Goal: Task Accomplishment & Management: Use online tool/utility

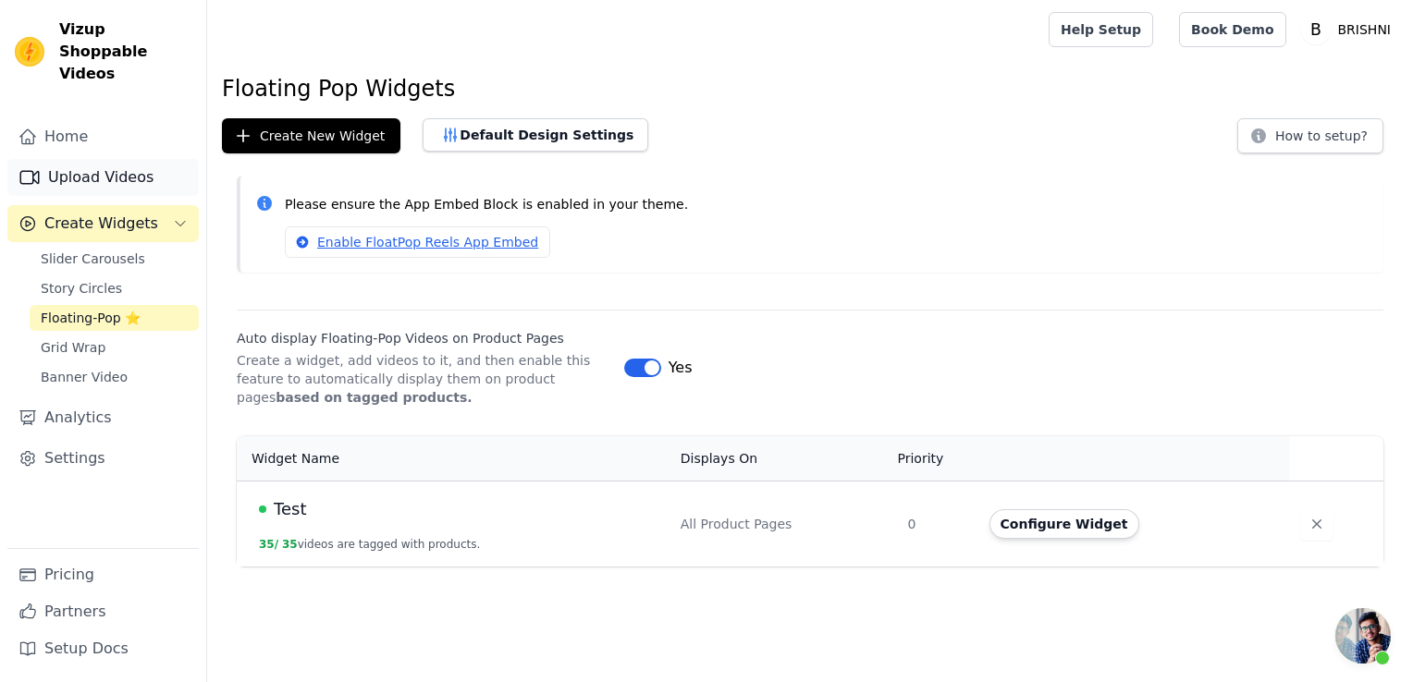
scroll to position [1109, 0]
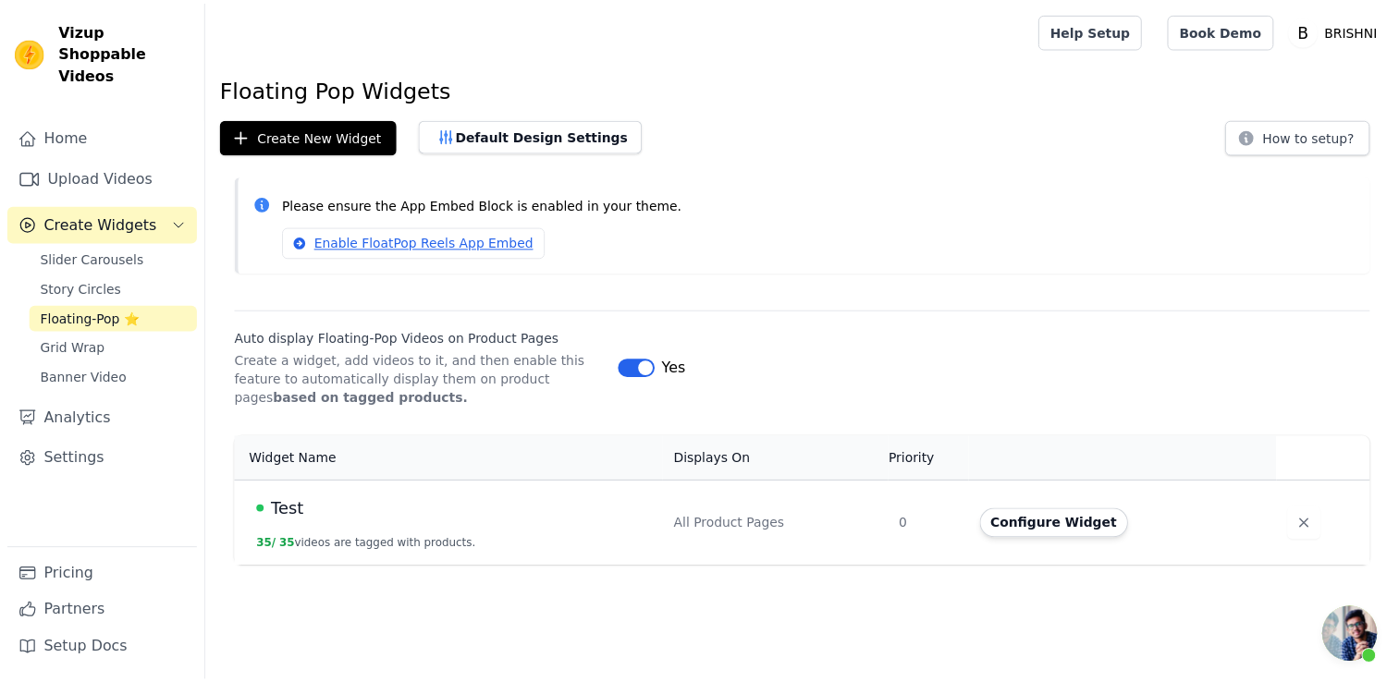
scroll to position [1109, 0]
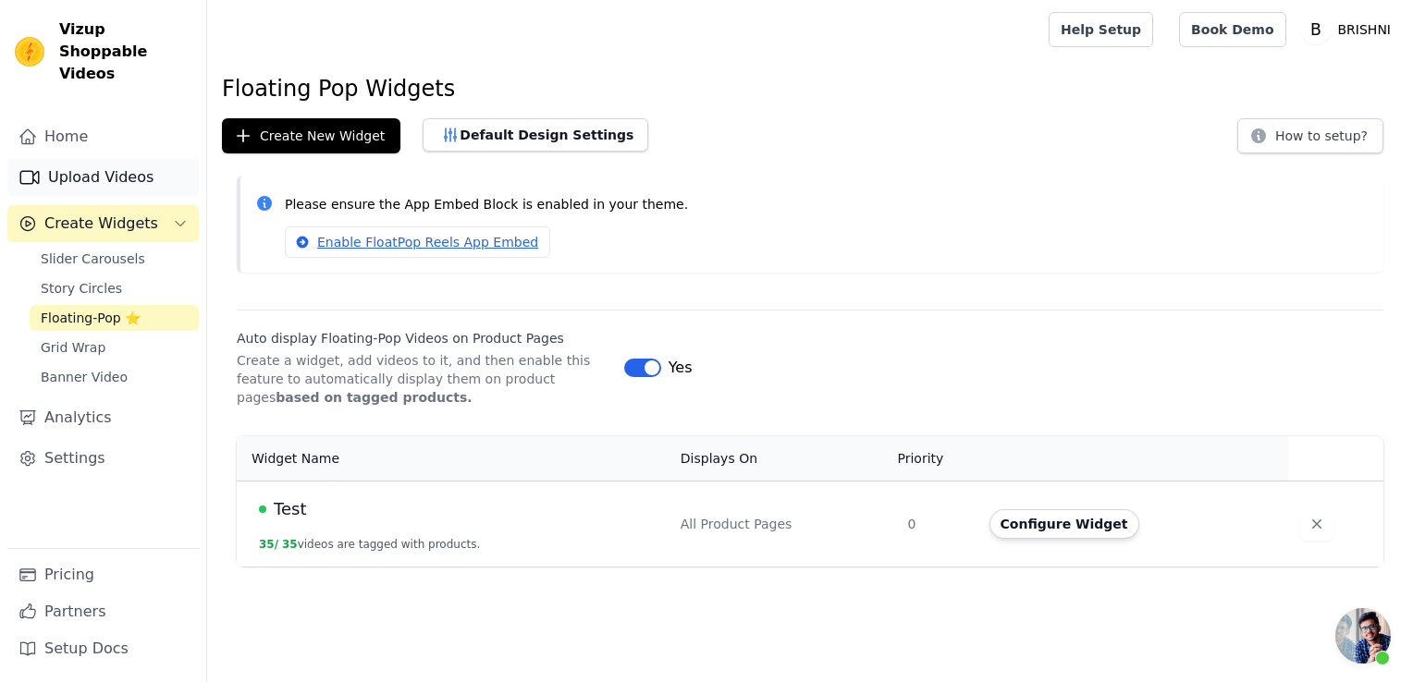
click at [96, 159] on link "Upload Videos" at bounding box center [102, 177] width 191 height 37
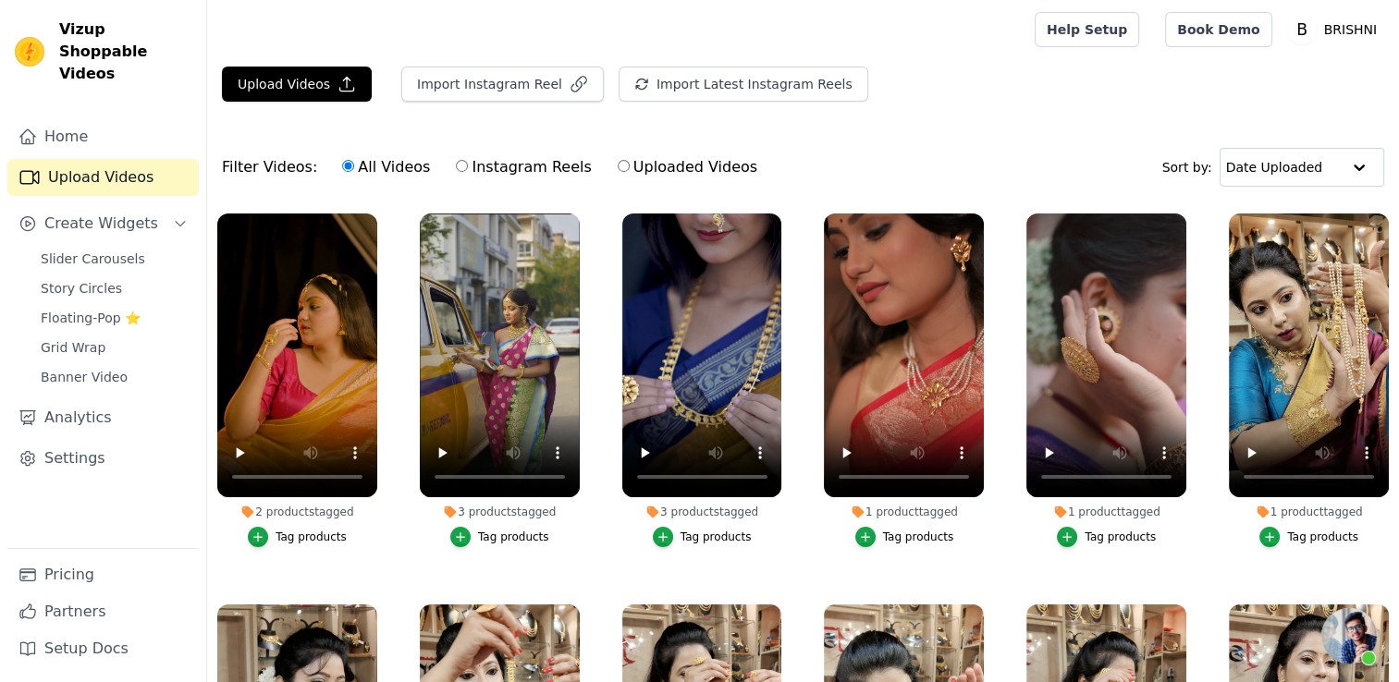
click at [300, 65] on main "Upload Videos Import Instagram Reel Import Latest Instagram Reels Import Latest…" at bounding box center [803, 465] width 1192 height 812
click at [300, 72] on button "Upload Videos" at bounding box center [297, 84] width 150 height 35
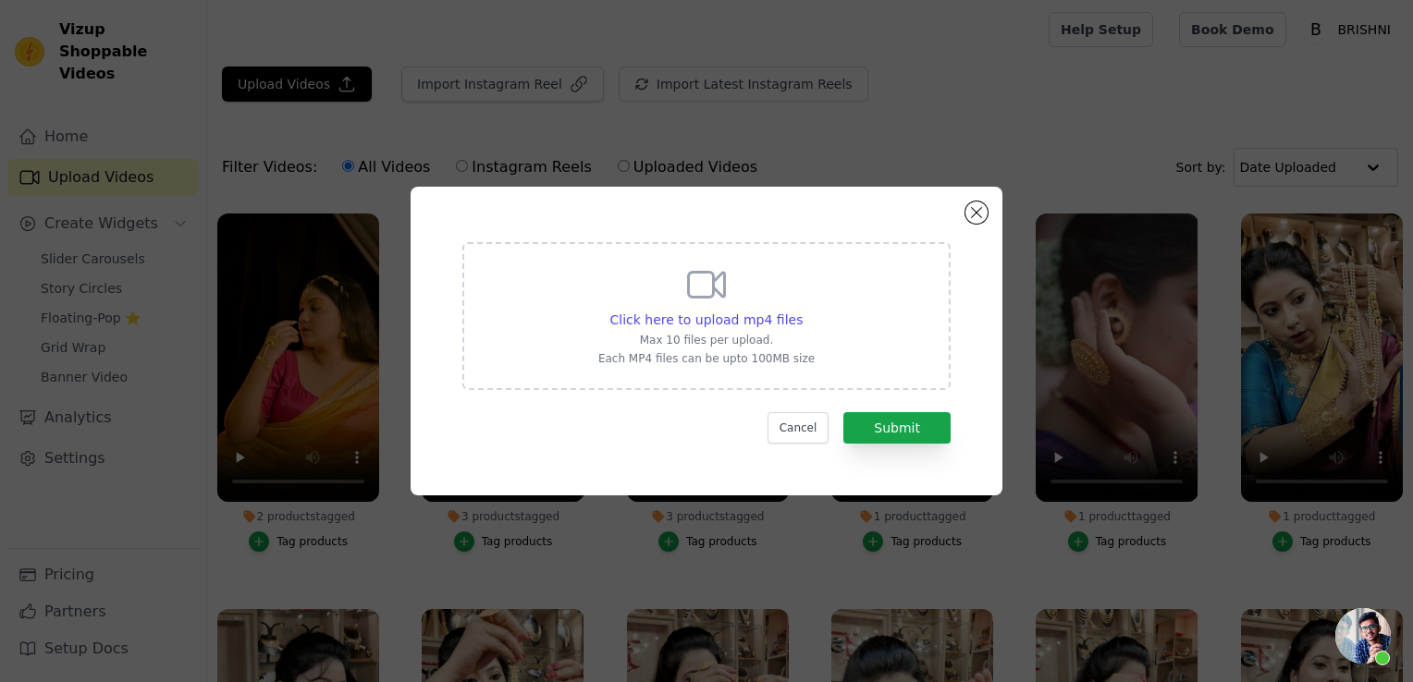
click at [687, 330] on div "Click here to upload mp4 files Max 10 files per upload. Each MP4 files can be u…" at bounding box center [706, 315] width 216 height 104
click at [801, 311] on input "Click here to upload mp4 files Max 10 files per upload. Each MP4 files can be u…" at bounding box center [801, 310] width 1 height 1
type input "C:\fakepath\tara.mp4"
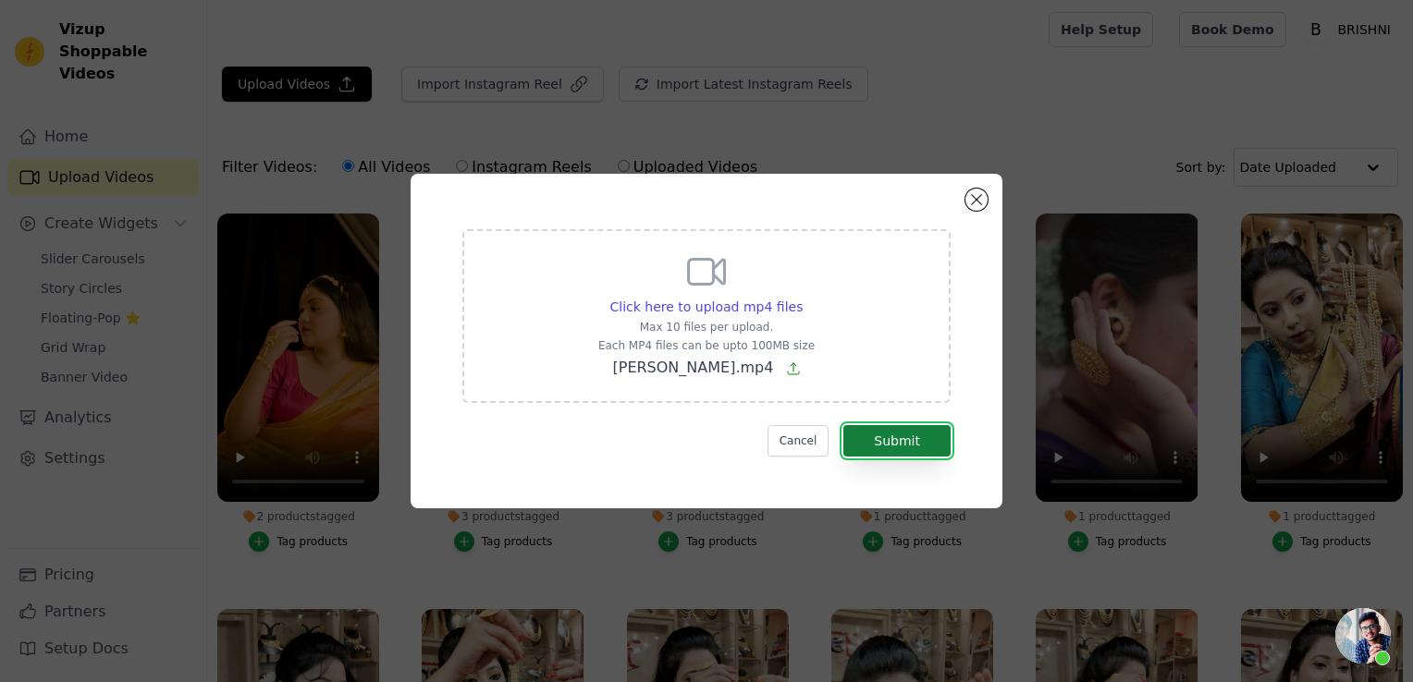
click at [902, 434] on button "Submit" at bounding box center [896, 440] width 107 height 31
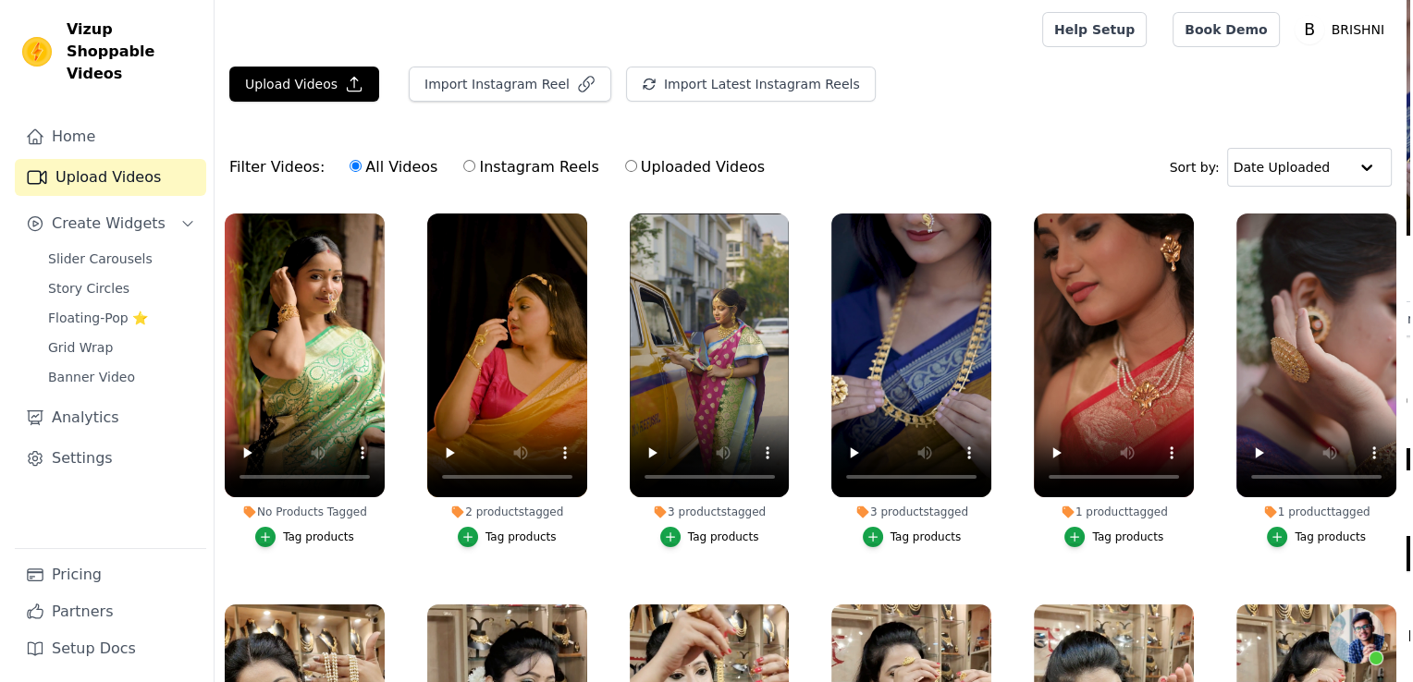
scroll to position [1109, 0]
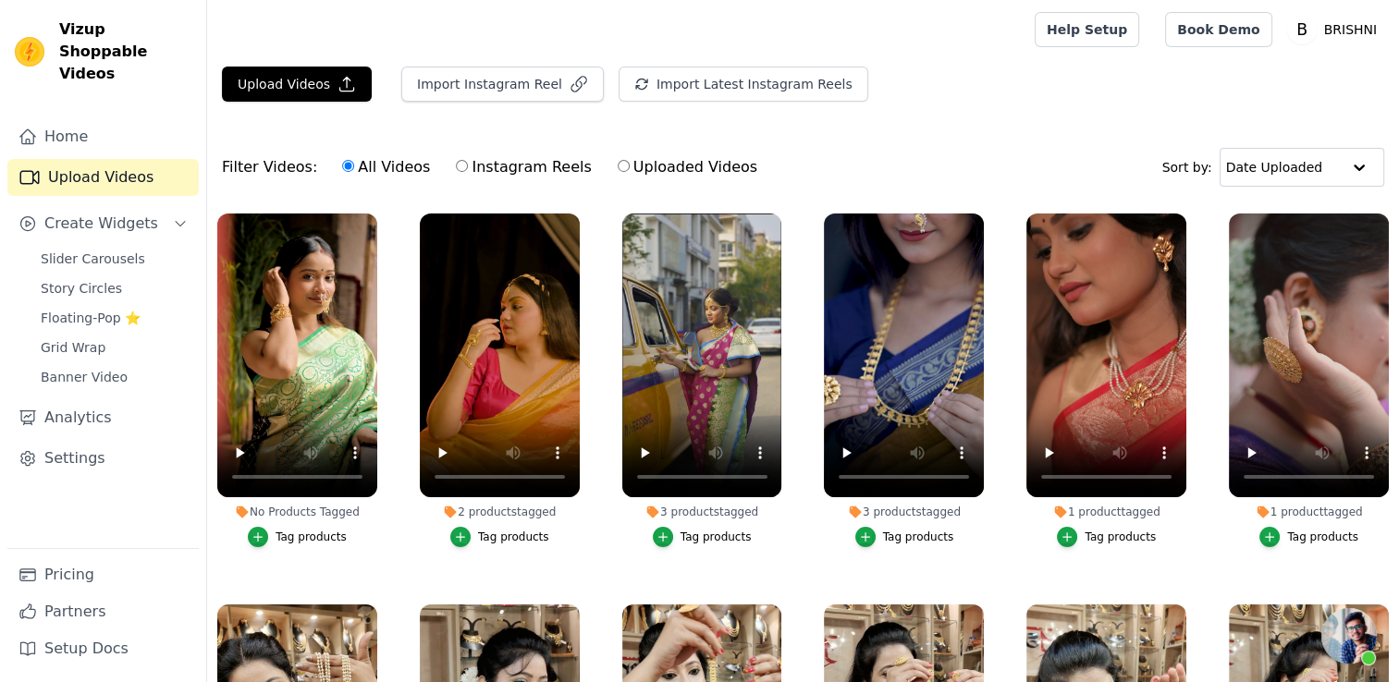
click at [310, 537] on div "Tag products" at bounding box center [310, 537] width 71 height 15
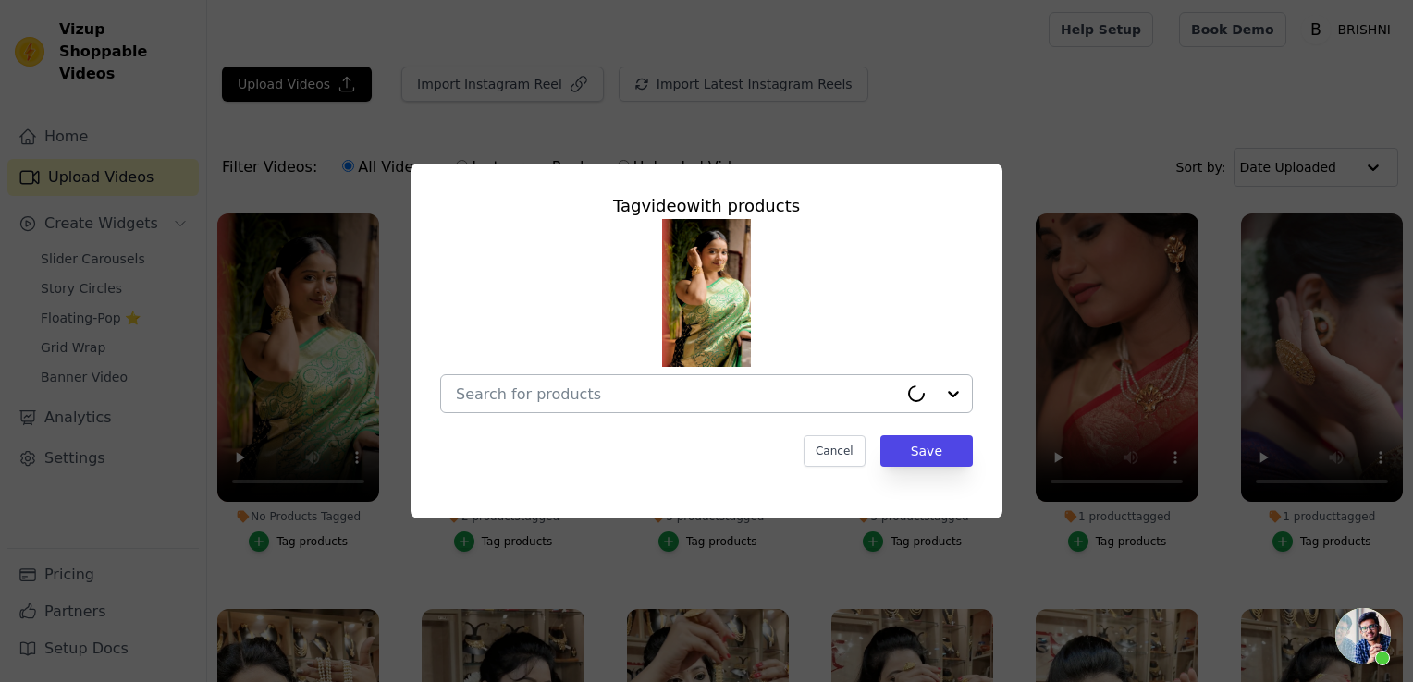
click at [508, 388] on input "No Products Tagged Tag video with products Cancel Save Tag products" at bounding box center [677, 394] width 442 height 18
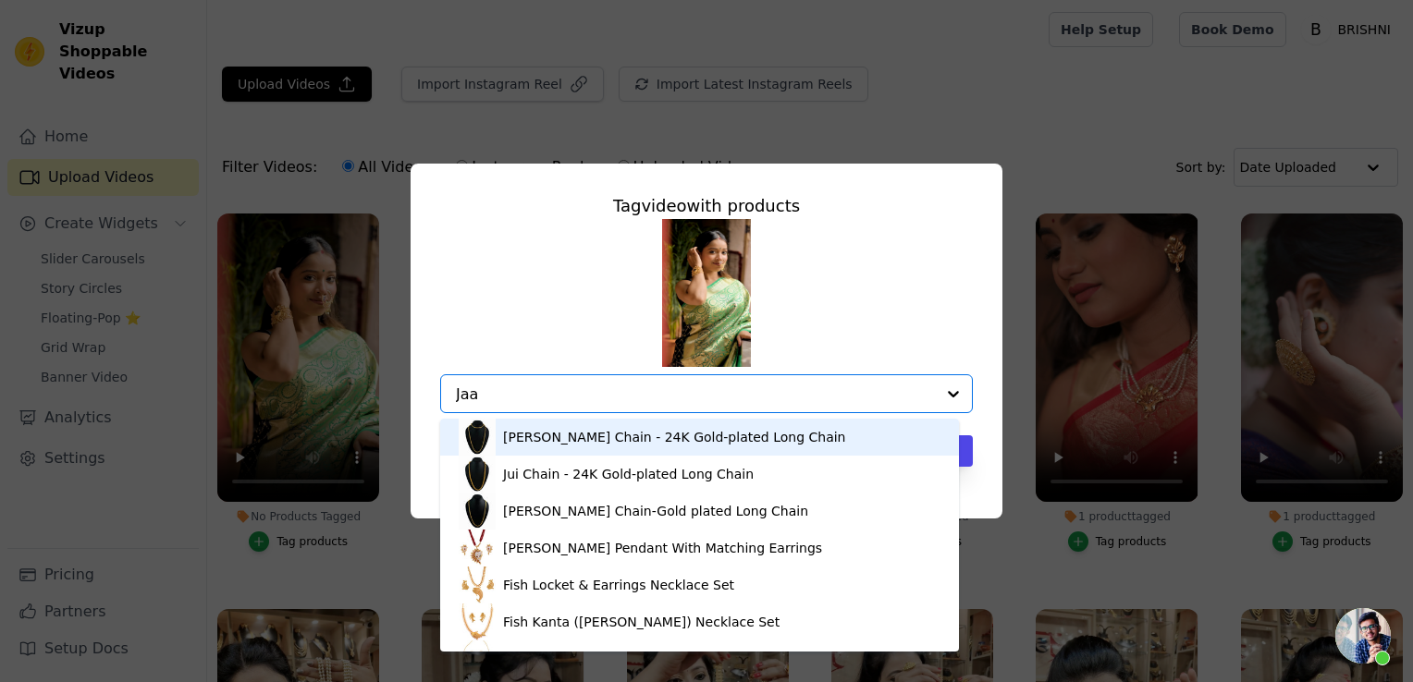
type input "Jaal"
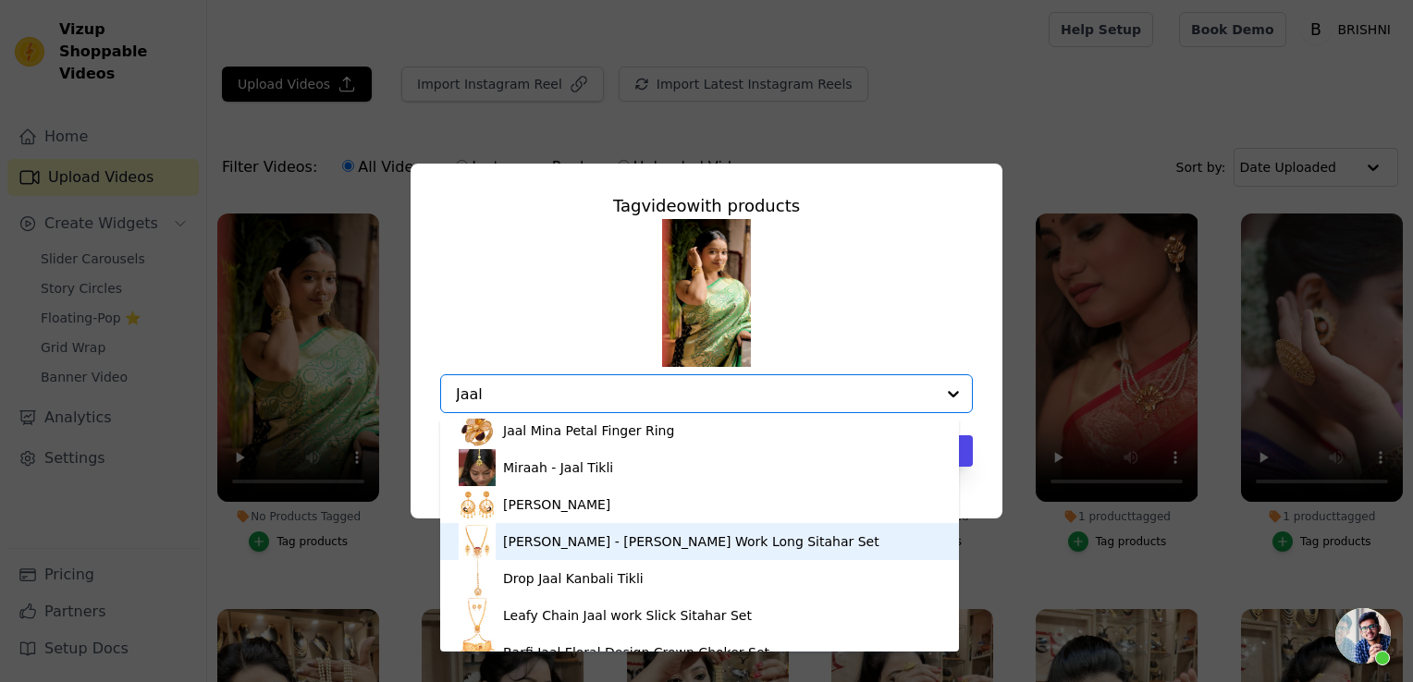
scroll to position [155, 0]
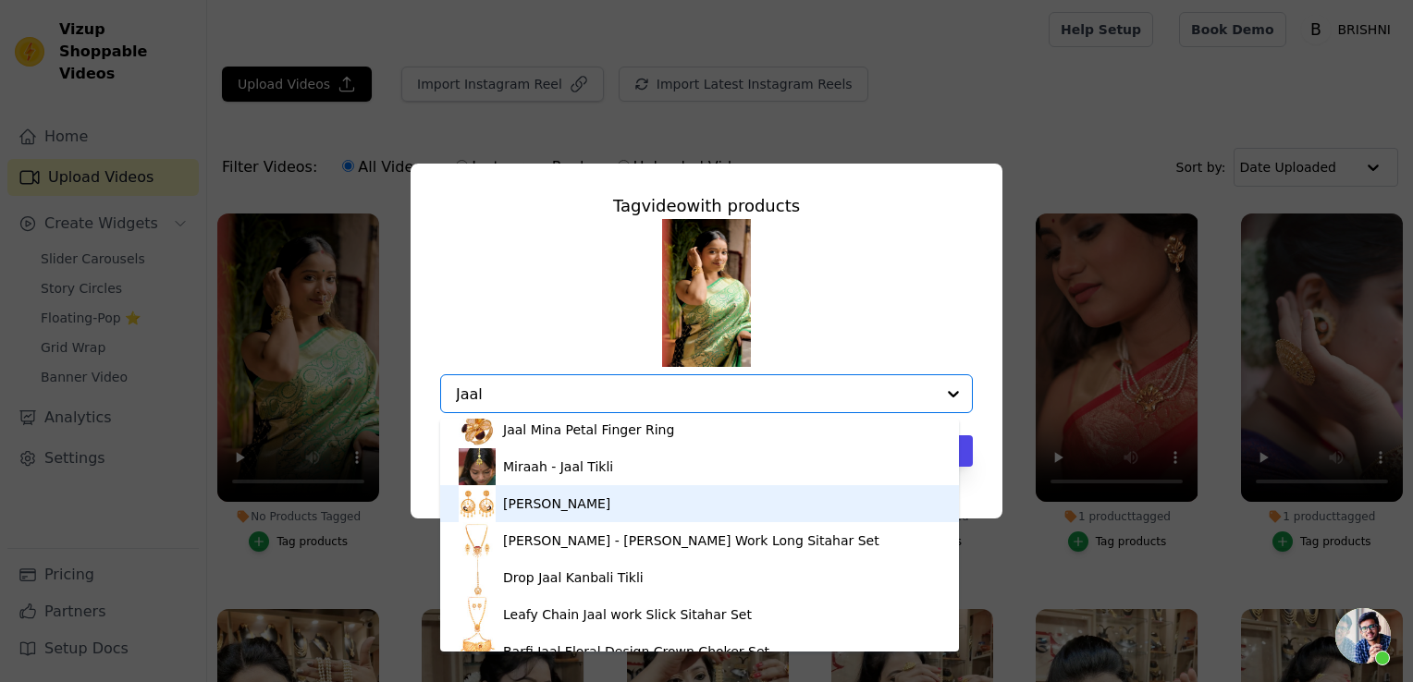
click at [578, 510] on div "Jaal Pekhom Mayur Kanbala" at bounding box center [556, 504] width 107 height 18
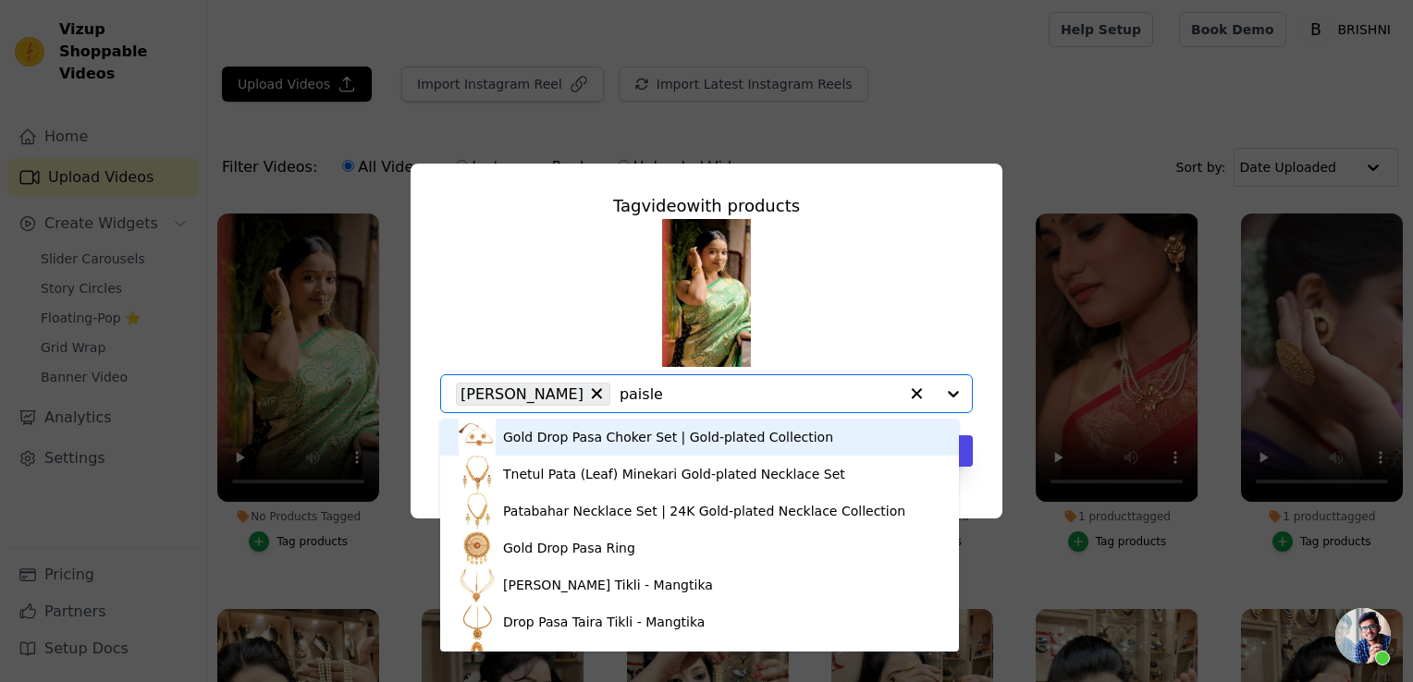
type input "paisley"
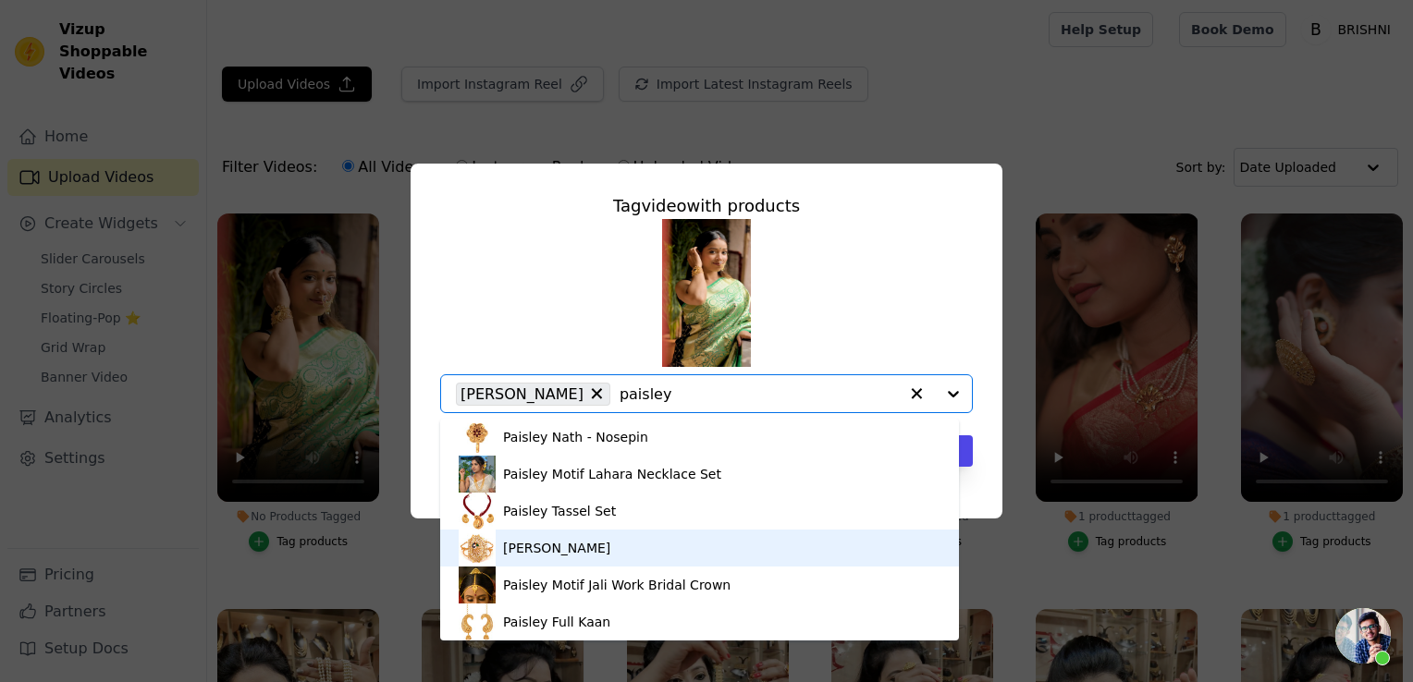
click at [588, 551] on div "Paisley Mina Mayur Mantasha" at bounding box center [556, 548] width 107 height 18
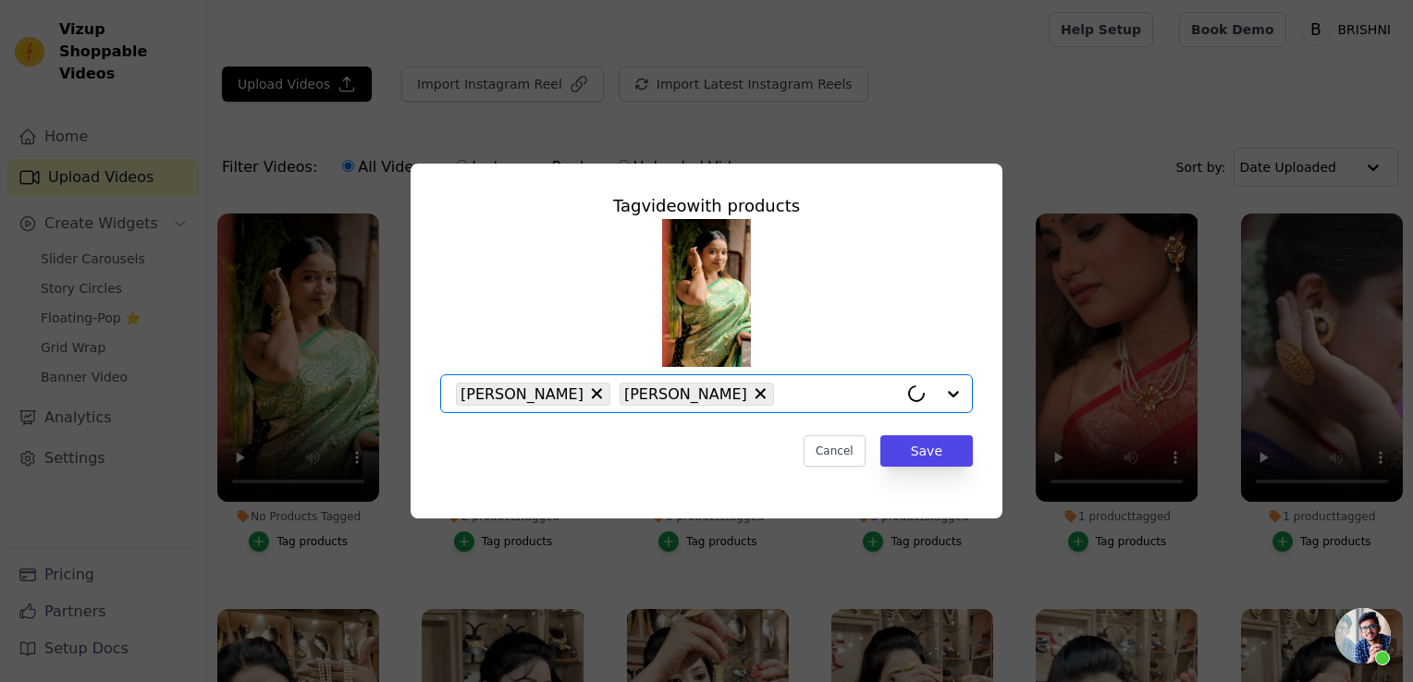
click at [783, 403] on input "No Products Tagged Tag video with products Option Jaal Pekhom Mayur Kanbala, Pa…" at bounding box center [840, 394] width 115 height 18
click at [783, 403] on input "No Products Tagged Tag video with products Jaal Pekhom Mayur Kanbala Paisley Mi…" at bounding box center [840, 394] width 115 height 18
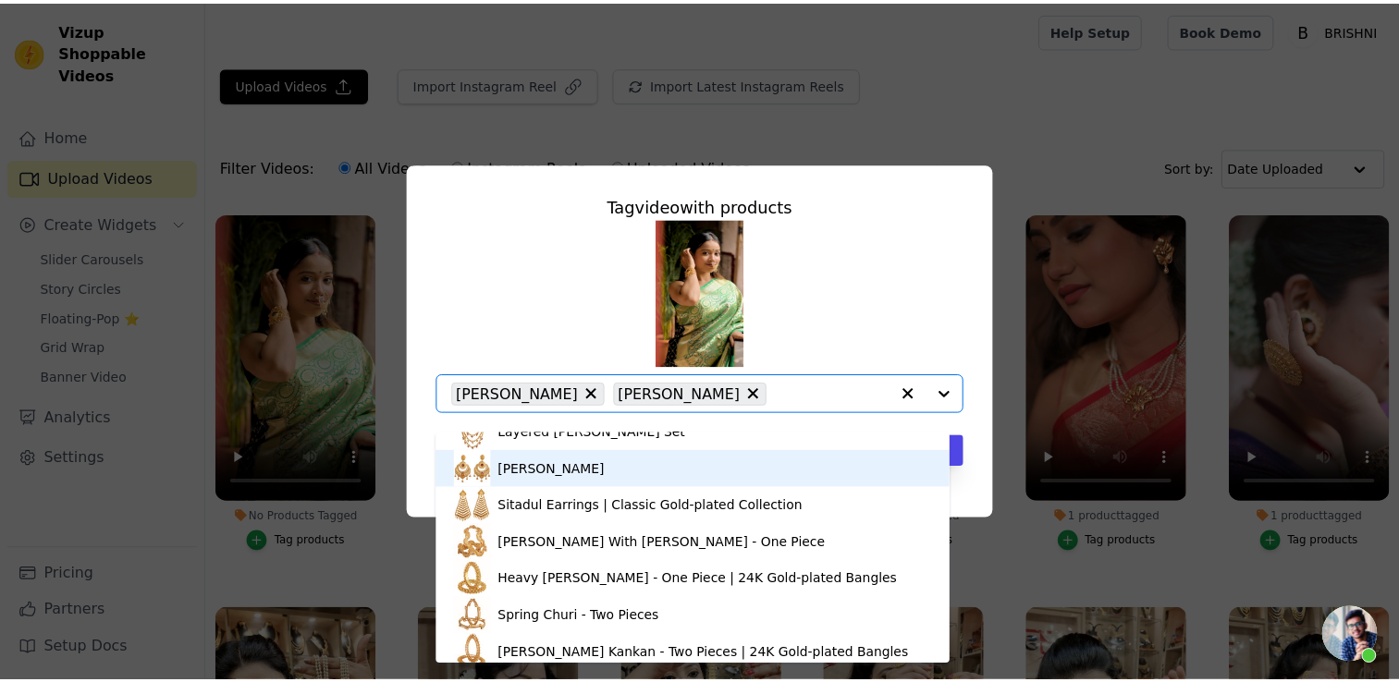
scroll to position [259, 0]
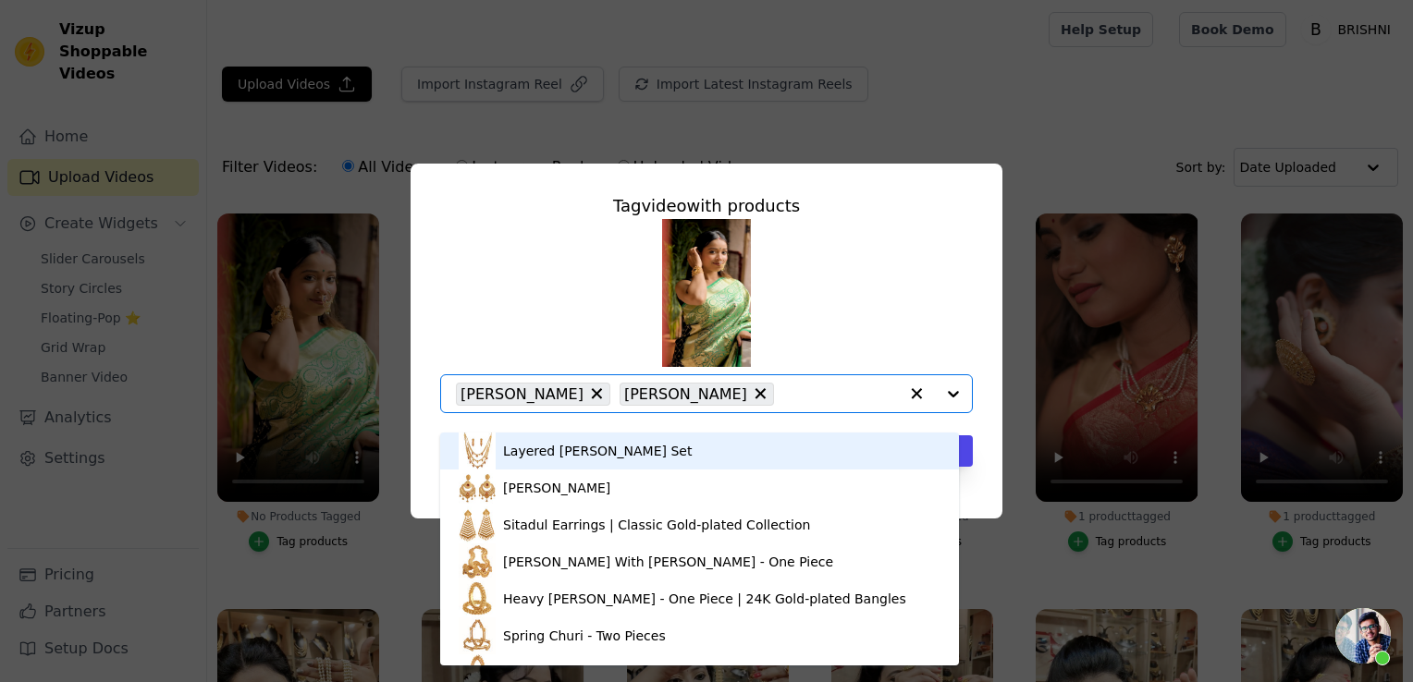
click at [783, 403] on input "No Products Tagged Tag video with products Goar Chain - 24K Gold-plated Long Ch…" at bounding box center [840, 394] width 115 height 18
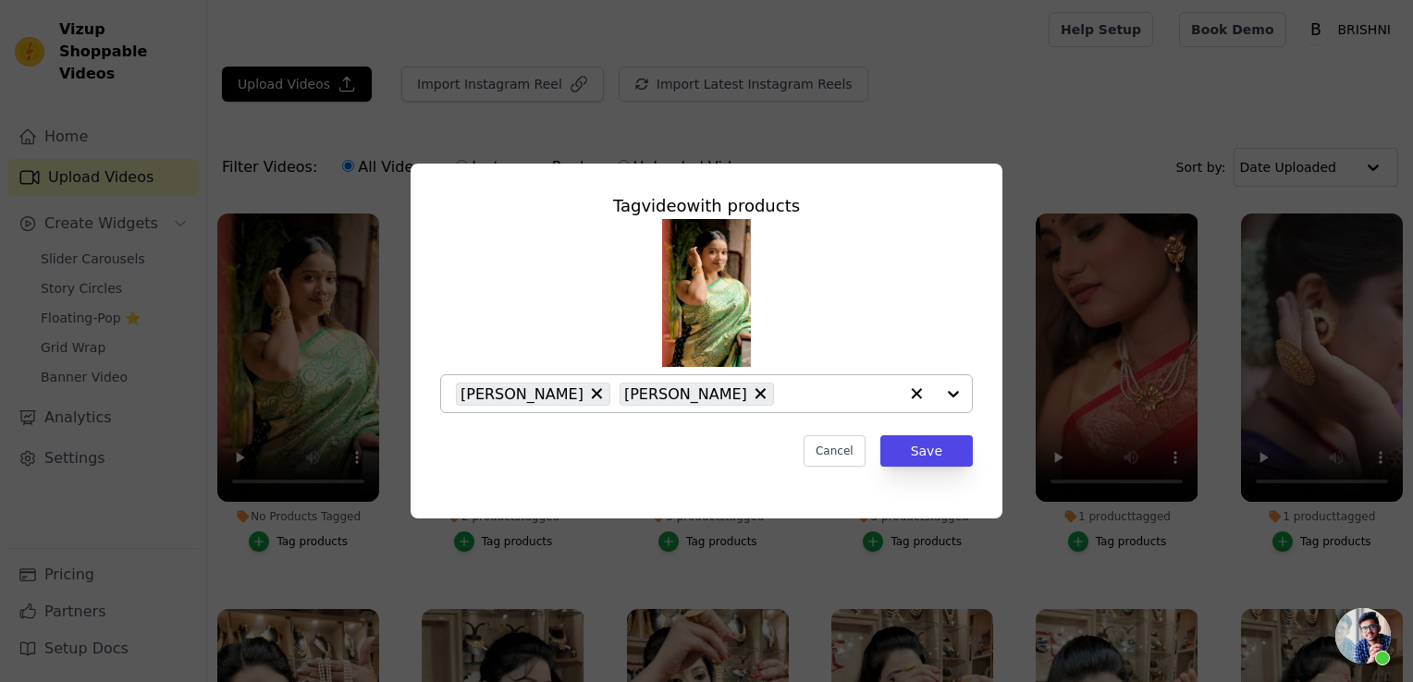
click at [783, 403] on input "No Products Tagged Tag video with products Jaal Pekhom Mayur Kanbala Paisley Mi…" at bounding box center [840, 394] width 115 height 18
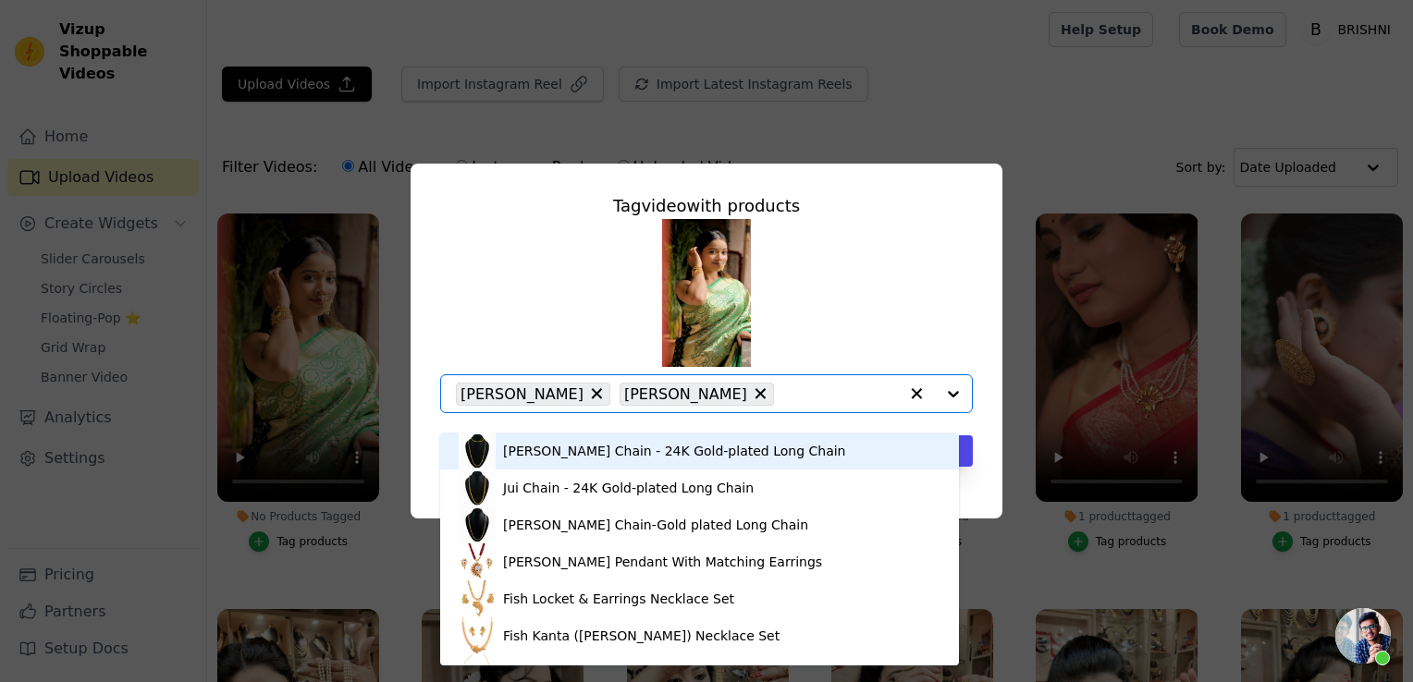
paste input "Royal Mina Mayur Nose Ring"
type input "Royal Mina Mayur Nose Ring"
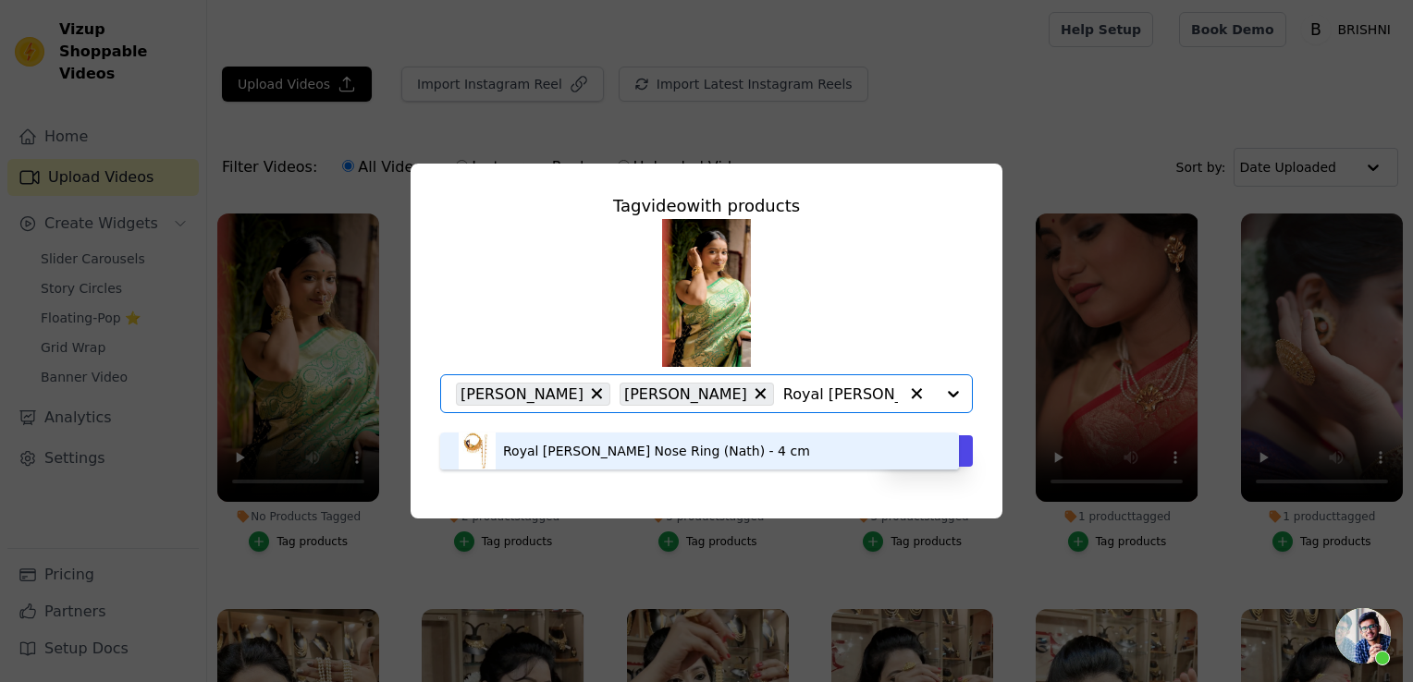
click at [696, 458] on div "Royal Mina Mayur Nose Ring (Nath) - 4 cm" at bounding box center [656, 451] width 307 height 18
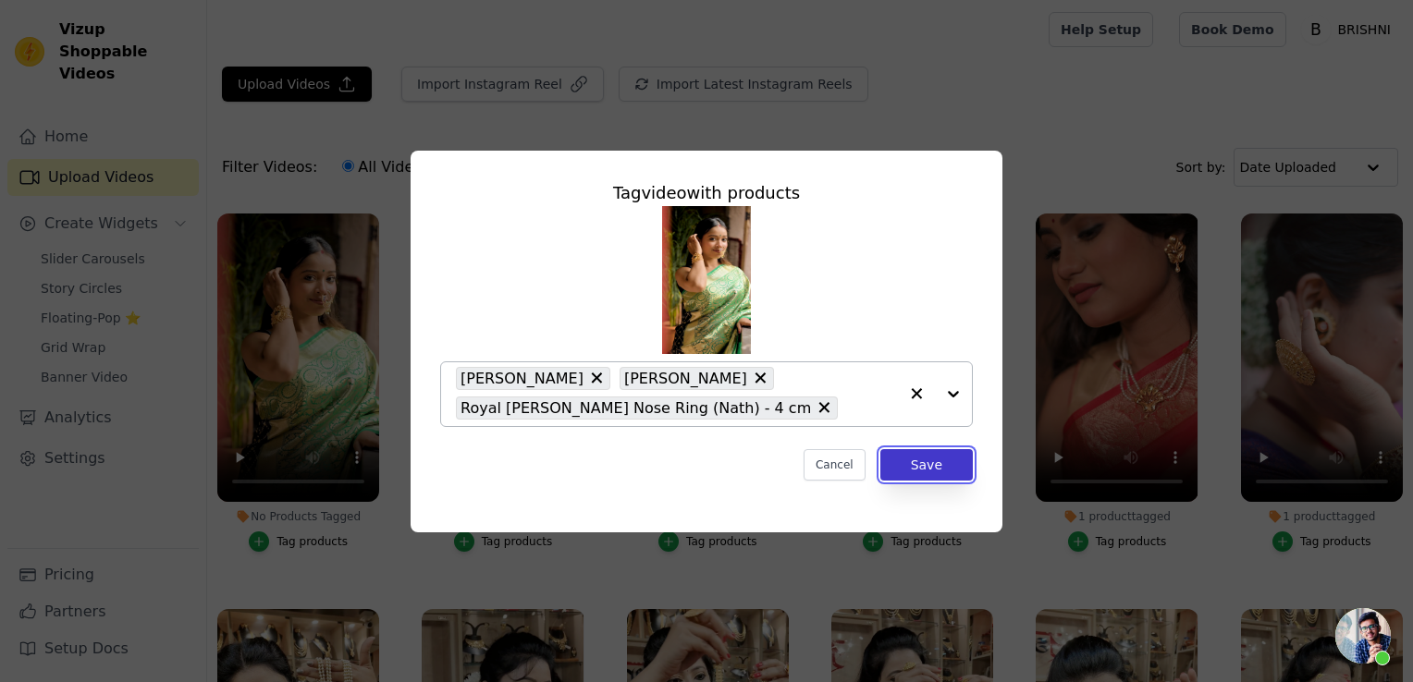
click at [924, 481] on button "Save" at bounding box center [926, 464] width 92 height 31
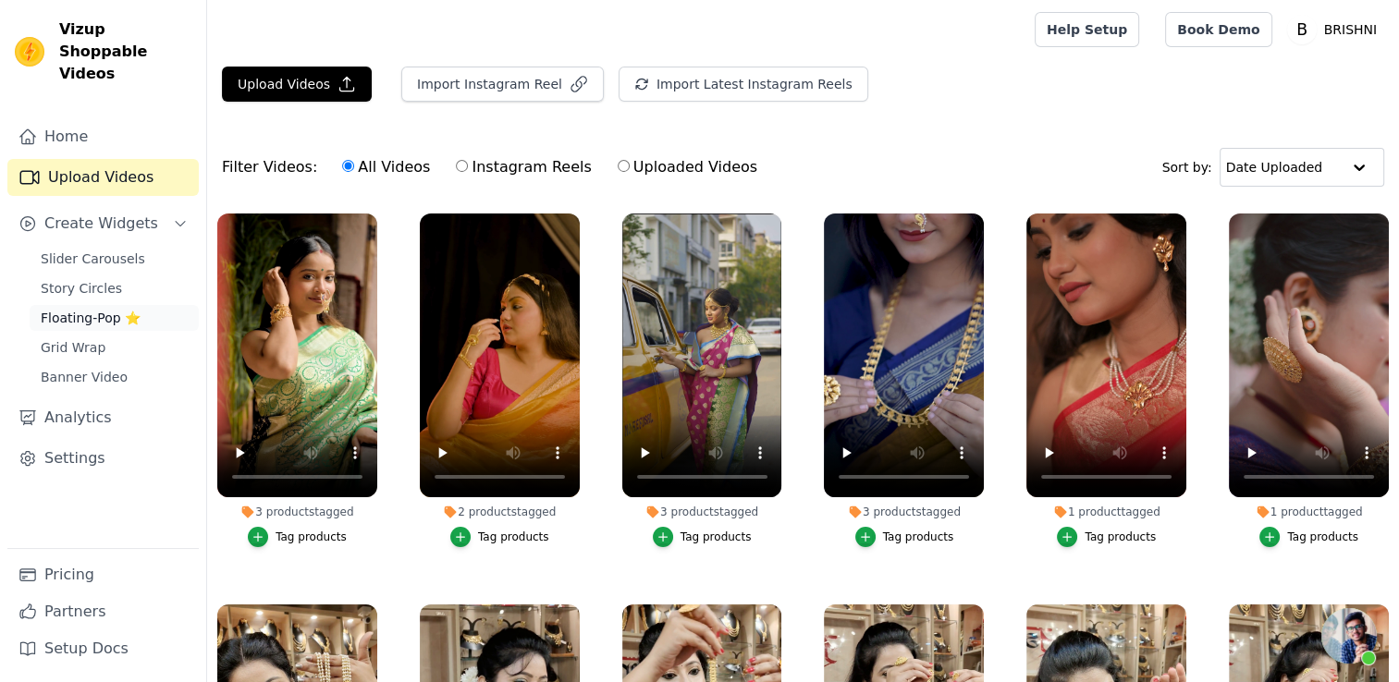
click at [128, 309] on span "Floating-Pop ⭐" at bounding box center [91, 318] width 100 height 18
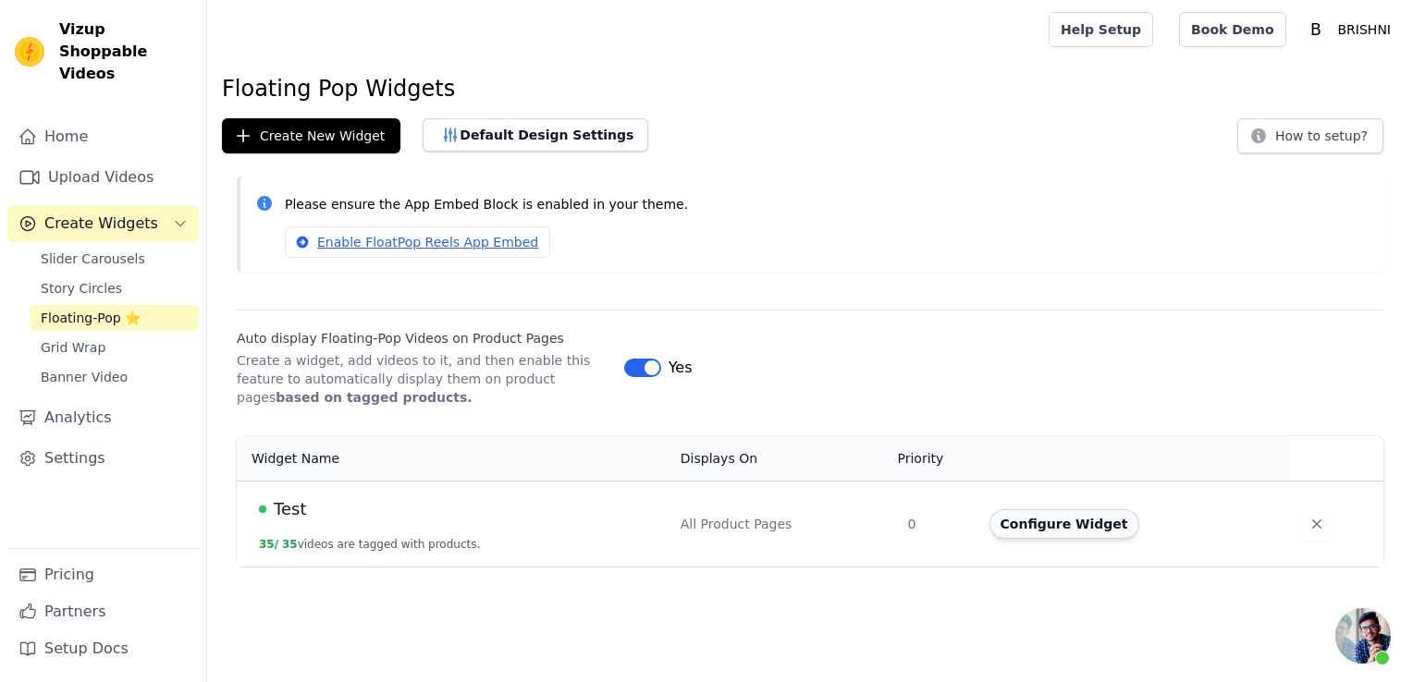
click at [1069, 518] on button "Configure Widget" at bounding box center [1064, 524] width 150 height 30
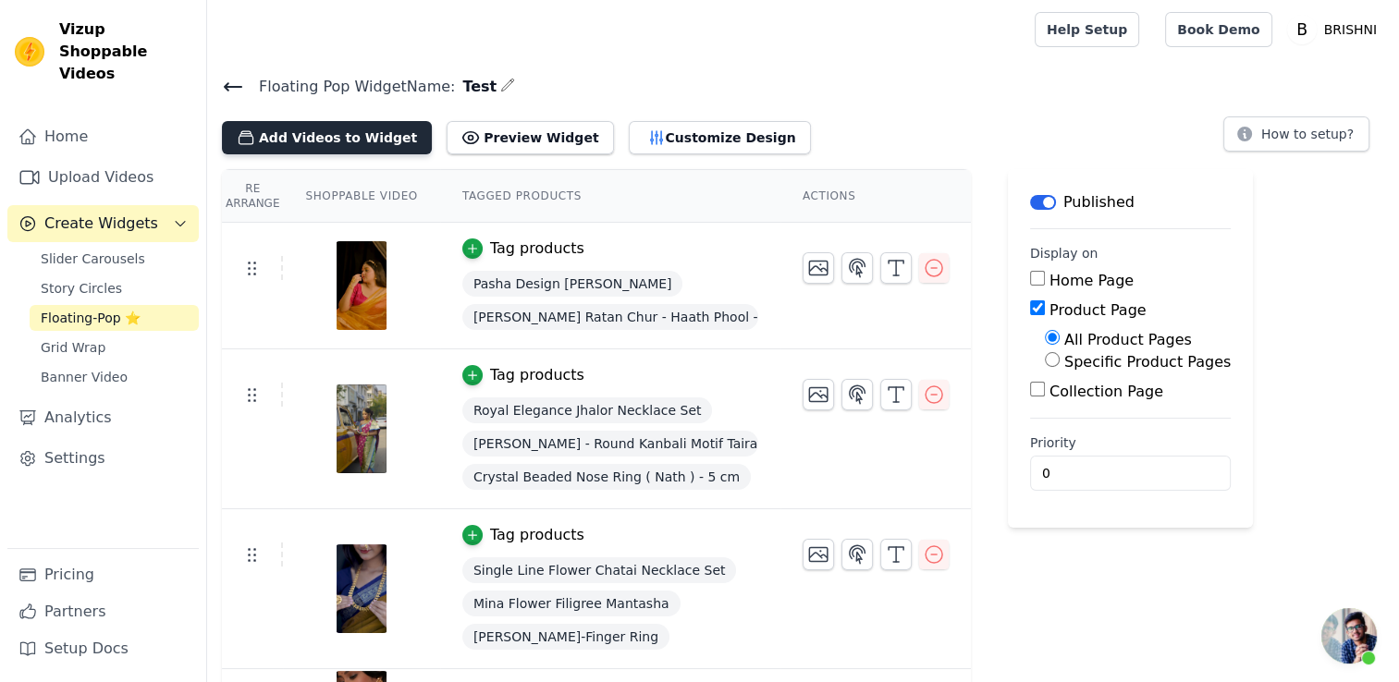
click at [344, 139] on button "Add Videos to Widget" at bounding box center [327, 137] width 210 height 33
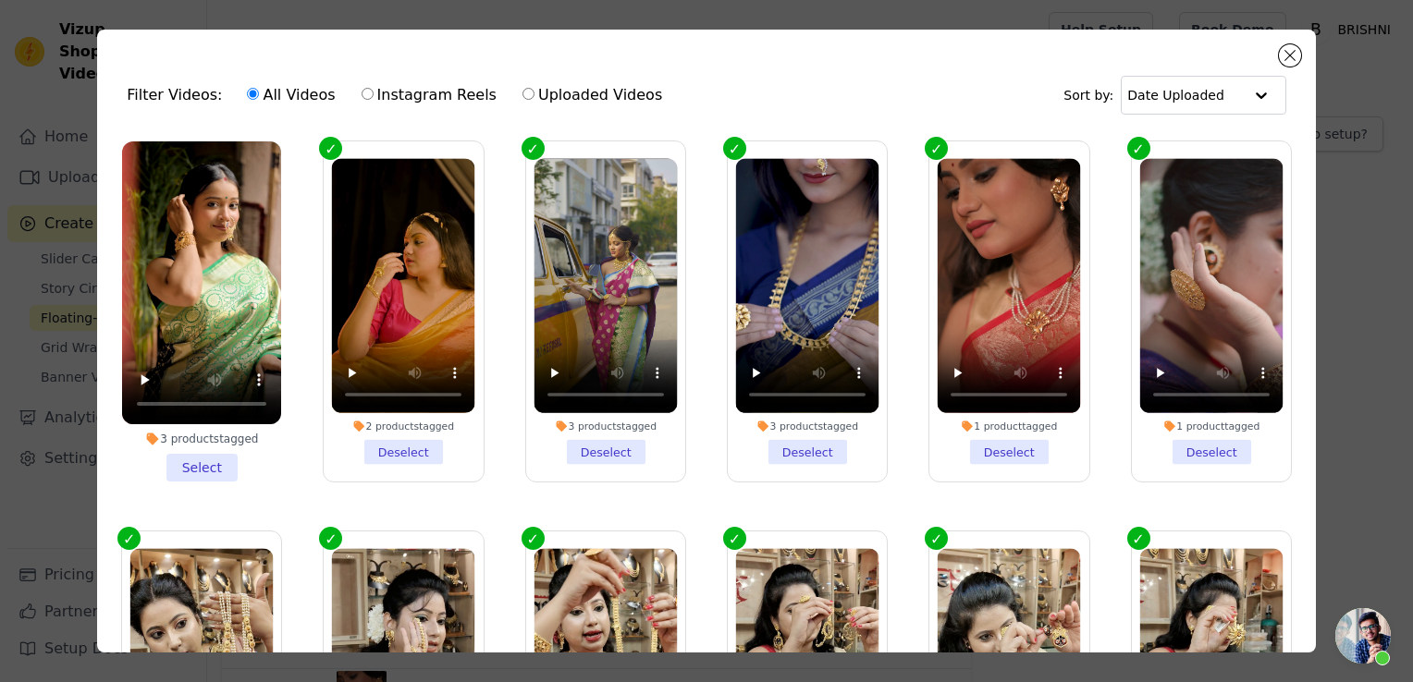
click at [213, 468] on li "3 products tagged Select" at bounding box center [201, 311] width 159 height 340
click at [0, 0] on input "3 products tagged Select" at bounding box center [0, 0] width 0 height 0
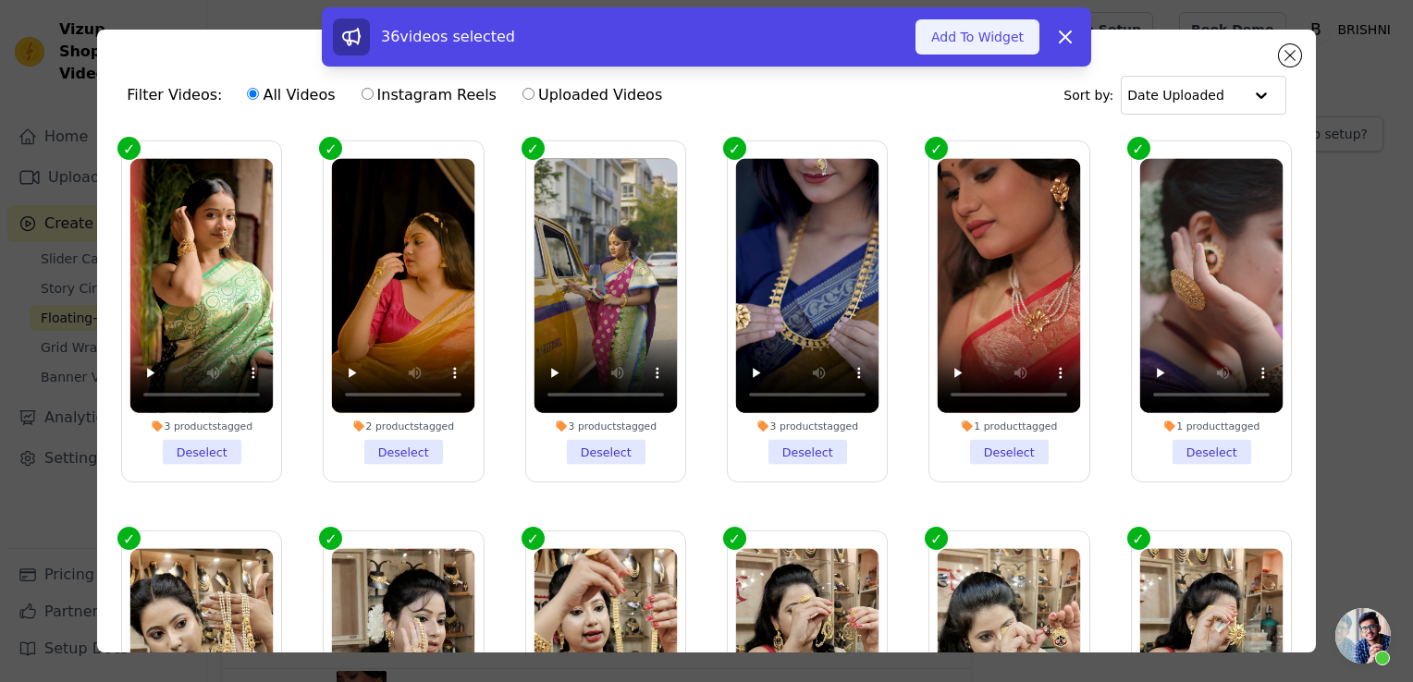
click at [996, 40] on button "Add To Widget" at bounding box center [977, 36] width 124 height 35
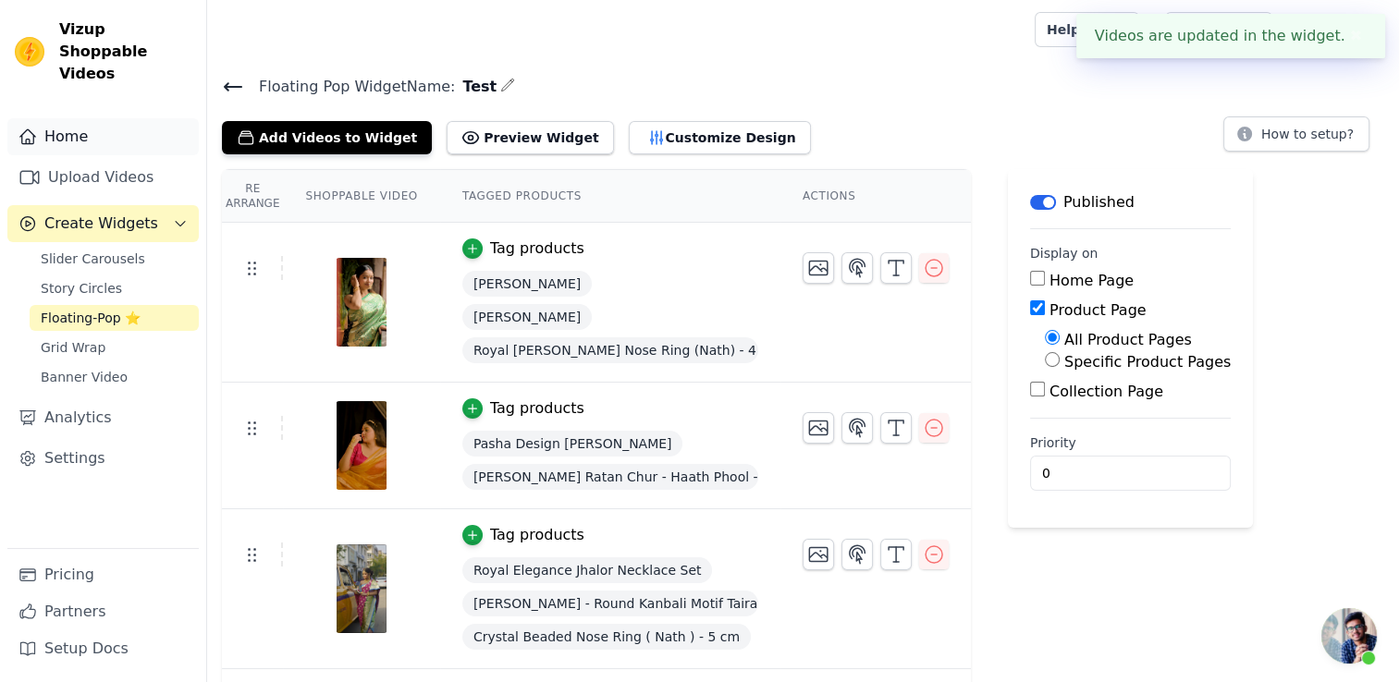
click at [123, 118] on link "Home" at bounding box center [102, 136] width 191 height 37
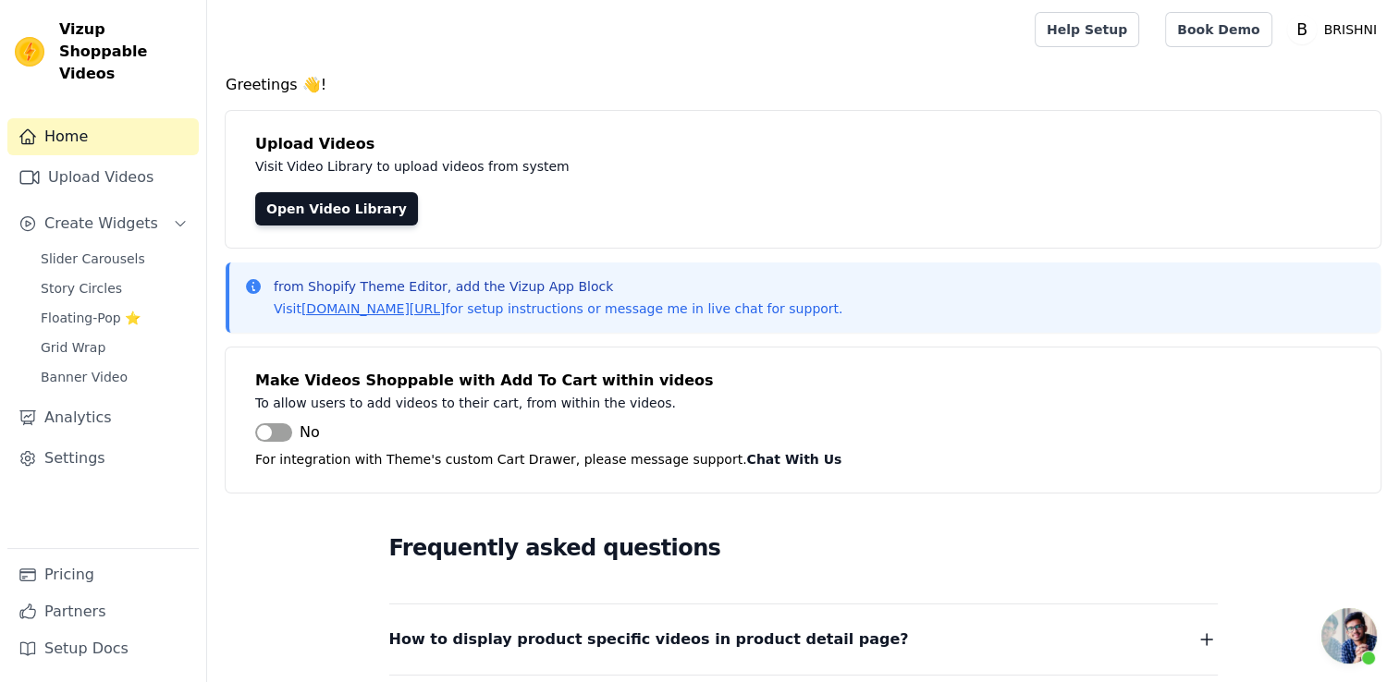
click at [123, 118] on link "Home" at bounding box center [102, 136] width 191 height 37
